Goal: Information Seeking & Learning: Understand process/instructions

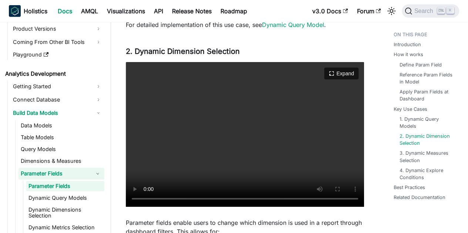
scroll to position [1184, 0]
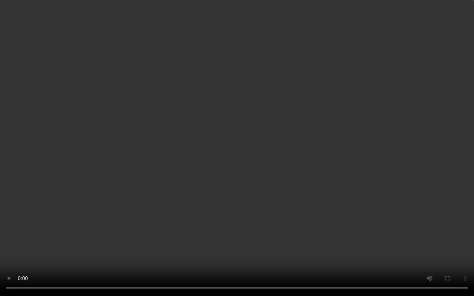
click at [257, 157] on video "Your browser does not support embedding video, but you can download it ." at bounding box center [237, 148] width 474 height 296
click at [131, 201] on video "Your browser does not support embedding video, but you can download it ." at bounding box center [237, 148] width 474 height 296
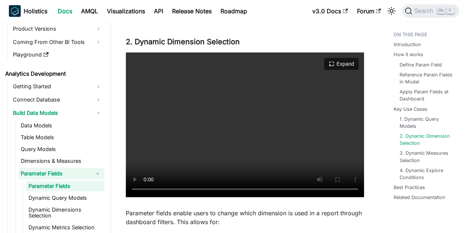
click at [248, 128] on video "Your browser does not support embedding video, but you can download it ." at bounding box center [245, 125] width 238 height 145
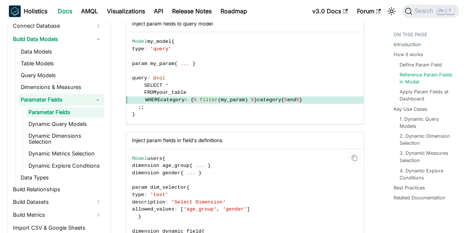
scroll to position [555, 0]
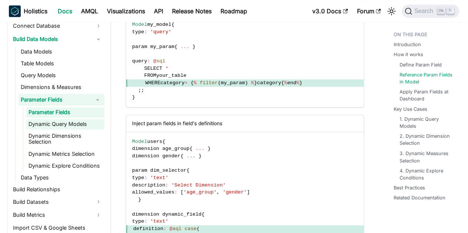
click at [70, 123] on link "Dynamic Query Models" at bounding box center [65, 124] width 78 height 10
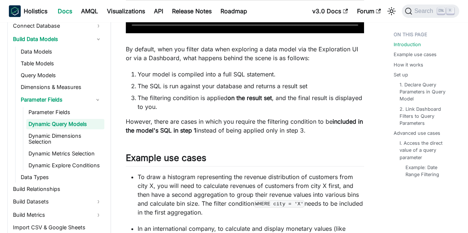
scroll to position [333, 0]
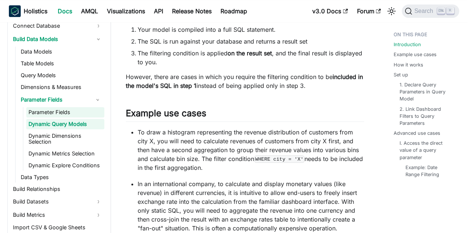
click at [60, 112] on link "Parameter Fields" at bounding box center [65, 112] width 78 height 10
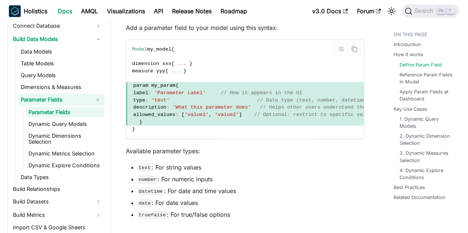
scroll to position [296, 0]
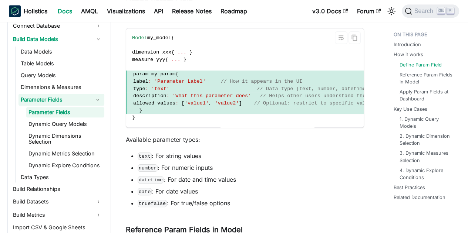
click at [148, 74] on span "param my_param" at bounding box center [154, 74] width 42 height 6
click at [155, 75] on span "param my_param" at bounding box center [154, 74] width 42 height 6
drag, startPoint x: 153, startPoint y: 74, endPoint x: 139, endPoint y: 75, distance: 14.1
click at [139, 75] on span "param my_param" at bounding box center [154, 74] width 42 height 6
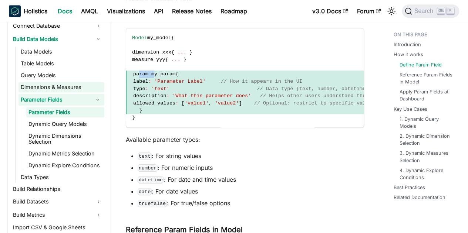
copy span "param"
click at [262, 122] on code "Model my_model { dimension xxx { ... } measure yyy { ... } param my_param { lab…" at bounding box center [260, 77] width 269 height 99
click at [168, 112] on span "}" at bounding box center [260, 110] width 269 height 7
click at [155, 115] on code "Model my_model { dimension xxx { ... } measure yyy { ... } param my_param { lab…" at bounding box center [260, 77] width 269 height 99
click at [141, 111] on span "}" at bounding box center [260, 110] width 269 height 7
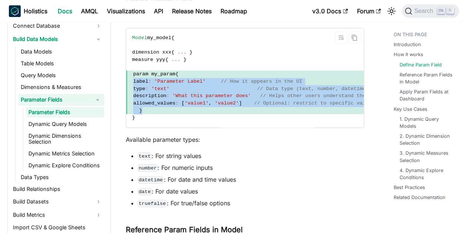
drag, startPoint x: 150, startPoint y: 112, endPoint x: 132, endPoint y: 79, distance: 37.6
click at [132, 79] on code "Model my_model { dimension xxx { ... } measure yyy { ... } param my_param { lab…" at bounding box center [260, 77] width 269 height 99
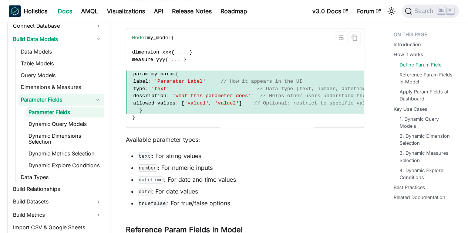
click at [135, 76] on span "param my_param" at bounding box center [154, 74] width 42 height 6
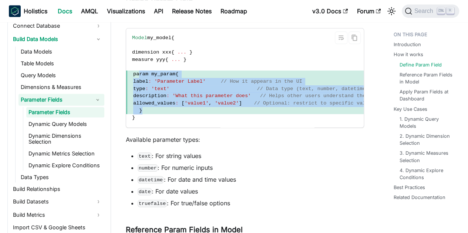
drag, startPoint x: 138, startPoint y: 74, endPoint x: 182, endPoint y: 111, distance: 57.5
click at [182, 111] on code "Model my_model { dimension xxx { ... } measure yyy { ... } param my_param { lab…" at bounding box center [260, 77] width 269 height 99
copy code "param my_param { label : 'Parameter Label' // How it appears in the UI type : '…"
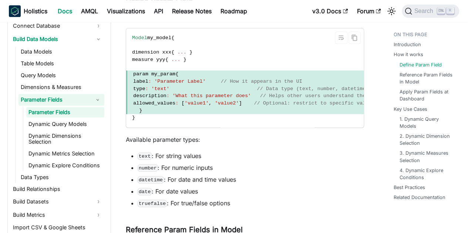
click at [246, 118] on code "Model my_model { dimension xxx { ... } measure yyy { ... } param my_param { lab…" at bounding box center [260, 77] width 269 height 99
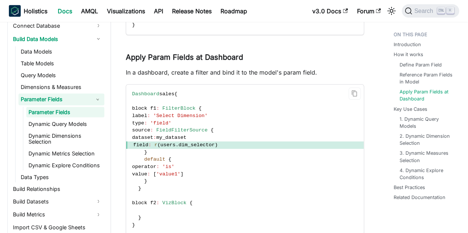
scroll to position [814, 0]
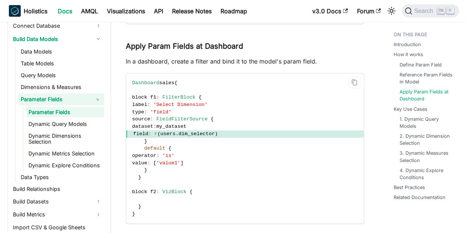
click at [260, 134] on span "field : r ( users . dim_selector )" at bounding box center [244, 134] width 237 height 7
click at [148, 185] on code "Dashboard sales { block f1 : FilterBlock { label : 'Select Dimension' type : 'f…" at bounding box center [244, 149] width 237 height 150
click at [246, 134] on span "field : r ( users . dim_selector )" at bounding box center [244, 134] width 237 height 7
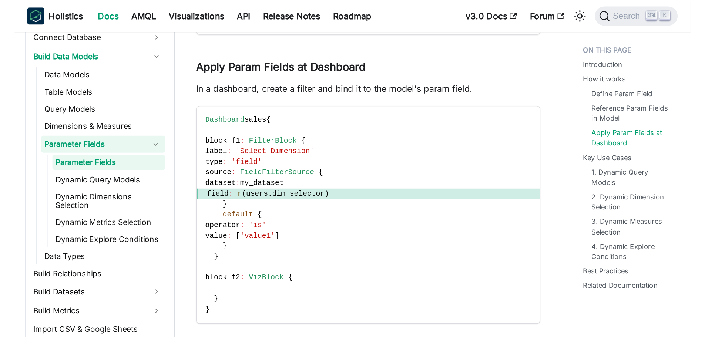
scroll to position [143, 0]
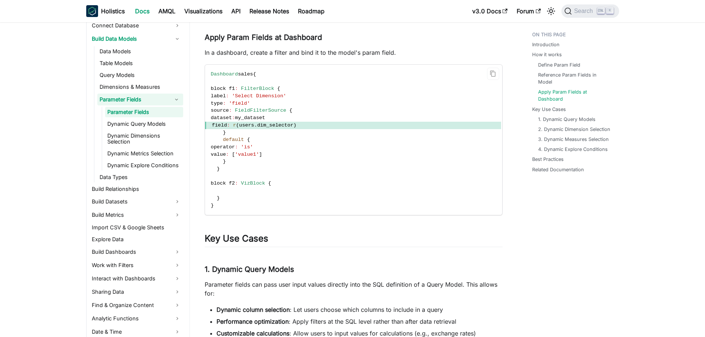
click at [343, 133] on code "Dashboard sales { block f1 : FilterBlock { label : 'Select Dimension' type : 'f…" at bounding box center [353, 140] width 296 height 150
drag, startPoint x: 311, startPoint y: 126, endPoint x: 229, endPoint y: 128, distance: 82.1
click at [229, 128] on span "field : r ( users . dim_selector )" at bounding box center [353, 125] width 296 height 7
click at [367, 152] on code "Dashboard sales { block f1 : FilterBlock { label : 'Select Dimension' type : 'f…" at bounding box center [353, 140] width 296 height 150
click at [313, 126] on span "field : r ( users . dim_selector )" at bounding box center [353, 125] width 296 height 7
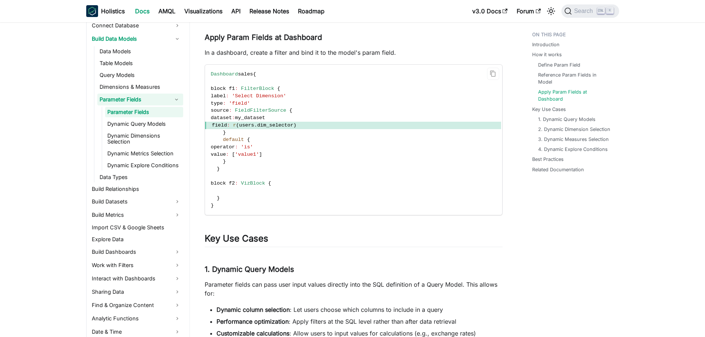
click at [286, 124] on span "dim_selector" at bounding box center [275, 125] width 36 height 6
click at [315, 125] on span "field : r ( users . dim_selector )" at bounding box center [353, 125] width 296 height 7
drag, startPoint x: 313, startPoint y: 126, endPoint x: 229, endPoint y: 124, distance: 84.4
click at [229, 124] on span "field : r ( users . dim_selector )" at bounding box center [353, 125] width 296 height 7
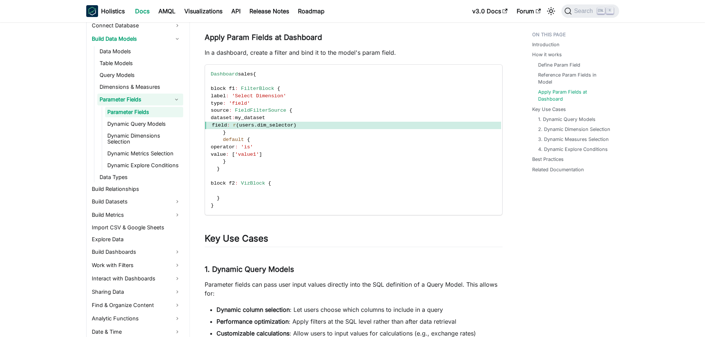
copy span "field : r ( users . dim_selector )"
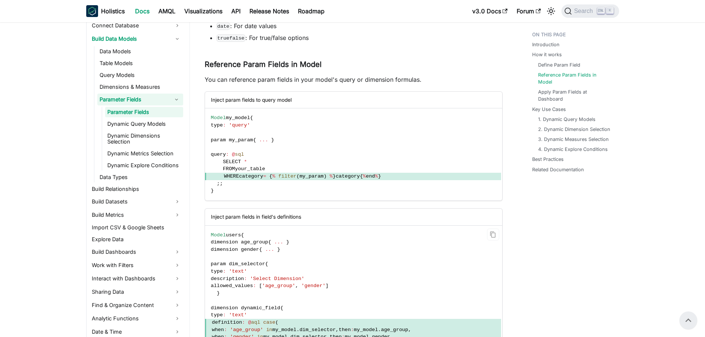
scroll to position [444, 0]
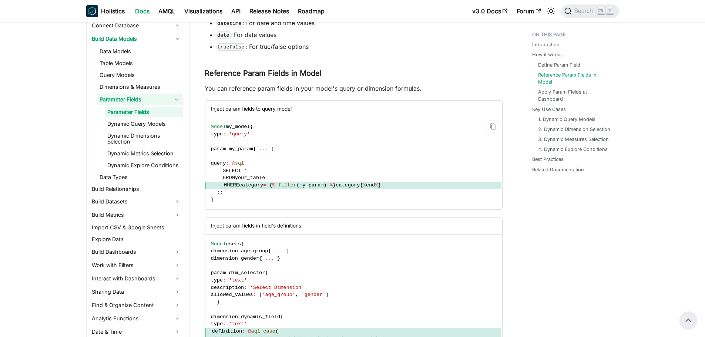
click at [468, 129] on code "Model my_model { type : 'query' param my_param { ... } query : @ sql SELECT * F…" at bounding box center [353, 163] width 296 height 92
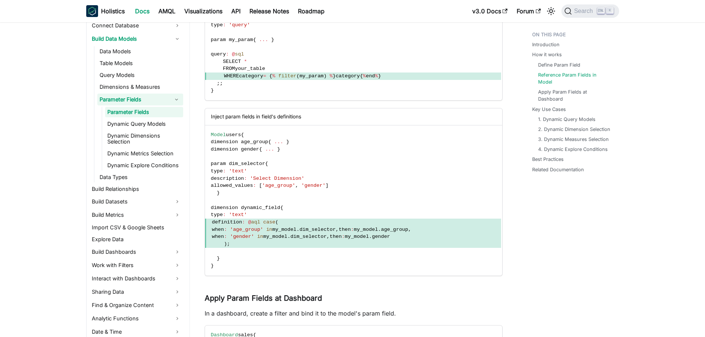
scroll to position [555, 0]
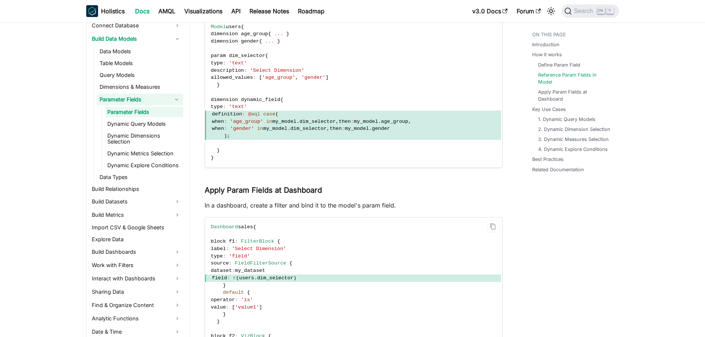
scroll to position [666, 0]
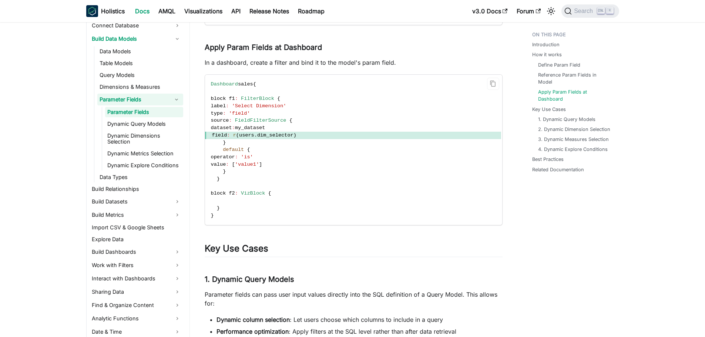
scroll to position [822, 0]
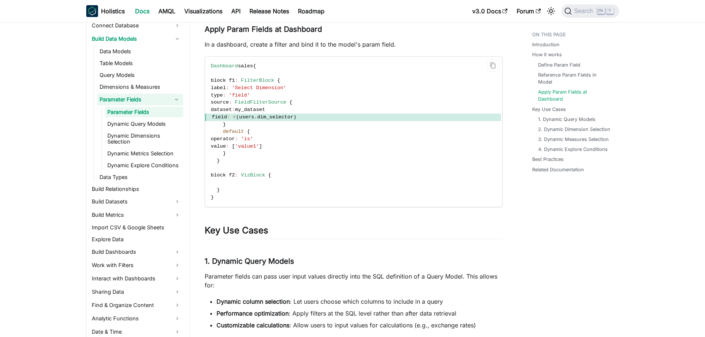
click at [293, 158] on code "Dashboard sales { block f1 : FilterBlock { label : 'Select Dimension' type : 'f…" at bounding box center [353, 132] width 296 height 150
click at [254, 162] on code "Dashboard sales { block f1 : FilterBlock { label : 'Select Dimension' type : 'f…" at bounding box center [353, 132] width 296 height 150
drag, startPoint x: 236, startPoint y: 152, endPoint x: 222, endPoint y: 133, distance: 23.9
click at [222, 133] on code "Dashboard sales { block f1 : FilterBlock { label : 'Select Dimension' type : 'f…" at bounding box center [353, 132] width 296 height 150
copy code "default { operator : 'is' value : [ 'value1' ] }"
